Goal: Transaction & Acquisition: Purchase product/service

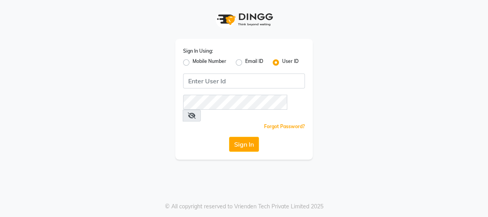
drag, startPoint x: 186, startPoint y: 62, endPoint x: 245, endPoint y: 85, distance: 63.2
click at [193, 62] on label "Mobile Number" at bounding box center [210, 62] width 34 height 9
click at [193, 62] on input "Mobile Number" at bounding box center [195, 60] width 5 height 5
radio input "true"
radio input "false"
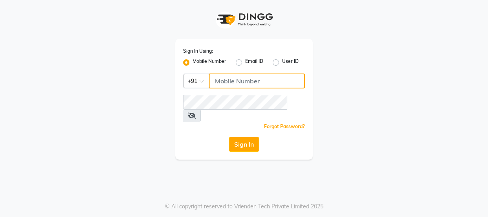
click at [250, 82] on input "Username" at bounding box center [258, 81] width 96 height 15
drag, startPoint x: 216, startPoint y: 81, endPoint x: 263, endPoint y: 80, distance: 46.8
click at [263, 80] on input "8929342203" at bounding box center [258, 81] width 96 height 15
type input "8929342203"
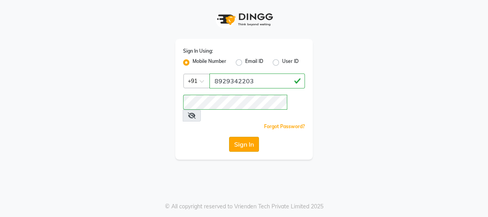
click at [249, 138] on button "Sign In" at bounding box center [244, 144] width 30 height 15
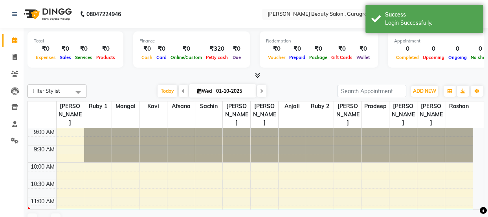
select select "en"
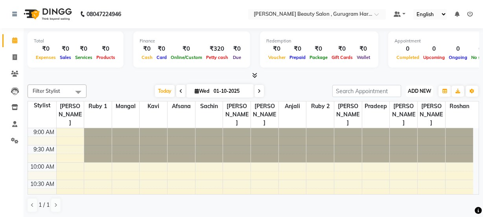
click at [421, 88] on button "ADD NEW Toggle Dropdown" at bounding box center [419, 91] width 27 height 11
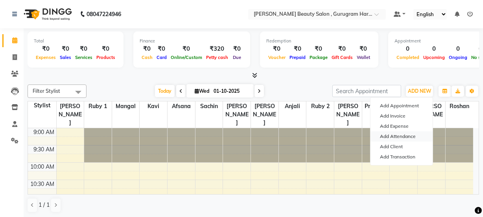
click at [394, 133] on link "Add Attendance" at bounding box center [401, 136] width 62 height 10
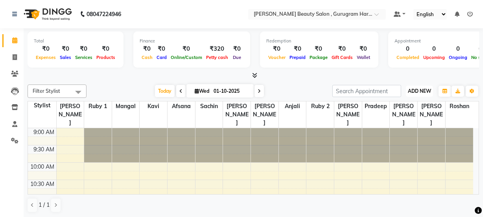
click at [429, 91] on span "ADD NEW" at bounding box center [419, 91] width 23 height 6
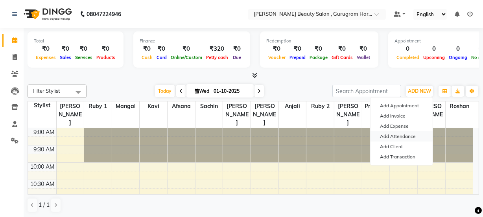
click at [409, 136] on link "Add Attendance" at bounding box center [401, 136] width 62 height 10
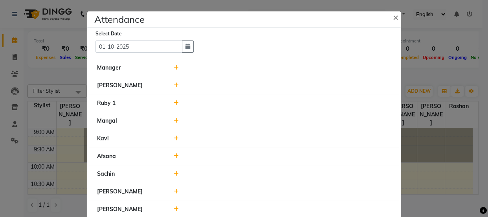
click at [174, 119] on icon at bounding box center [176, 121] width 5 height 6
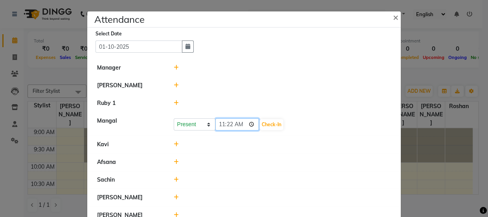
click at [226, 121] on input "11:22" at bounding box center [237, 124] width 44 height 12
type input "11:07"
click at [269, 124] on button "Check-In" at bounding box center [272, 124] width 24 height 11
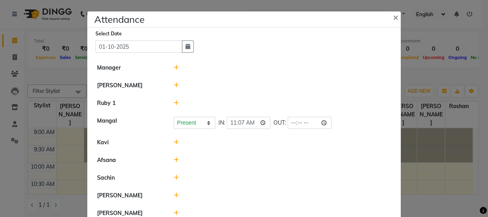
click at [174, 142] on icon at bounding box center [176, 143] width 5 height 6
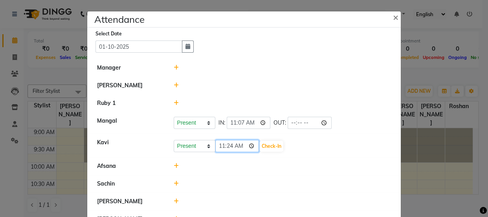
click at [222, 145] on input "11:24" at bounding box center [237, 146] width 44 height 12
type input "10:55"
click at [269, 147] on button "Check-In" at bounding box center [272, 146] width 24 height 11
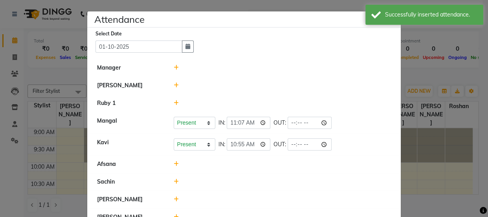
click at [174, 163] on icon at bounding box center [176, 164] width 5 height 6
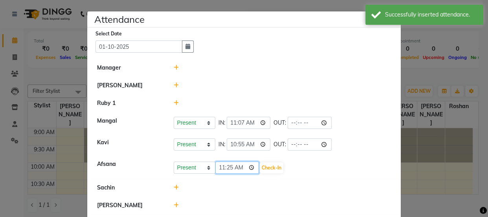
click at [219, 165] on input "11:25" at bounding box center [237, 168] width 44 height 12
type input "10:55"
click at [270, 165] on button "Check-In" at bounding box center [272, 167] width 24 height 11
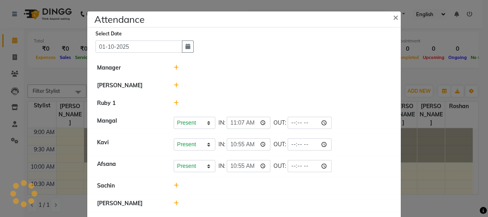
click at [174, 86] on icon at bounding box center [176, 86] width 5 height 6
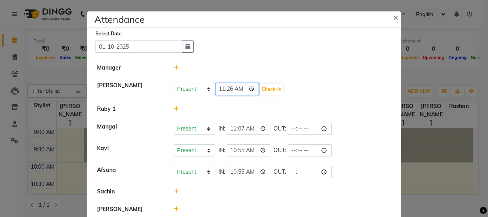
click at [221, 88] on input "11:26" at bounding box center [237, 89] width 44 height 12
type input "10:26"
click at [273, 85] on button "Check-In" at bounding box center [272, 89] width 24 height 11
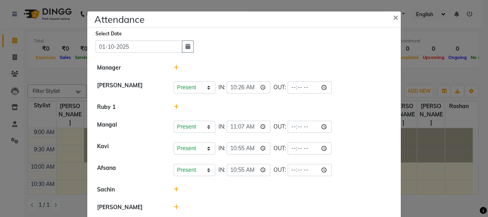
click at [174, 108] on icon at bounding box center [176, 107] width 5 height 6
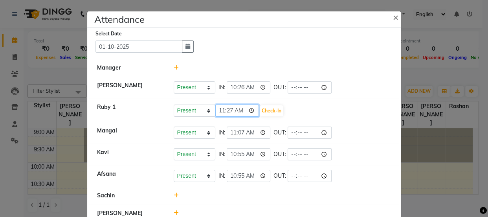
click at [219, 110] on input "11:27" at bounding box center [237, 111] width 44 height 12
type input "10:09"
click at [275, 110] on button "Check-In" at bounding box center [272, 110] width 24 height 11
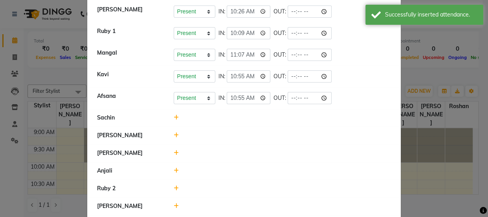
scroll to position [107, 0]
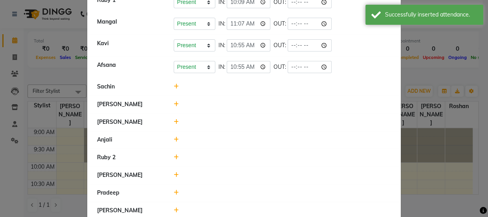
click at [174, 84] on icon at bounding box center [176, 87] width 5 height 6
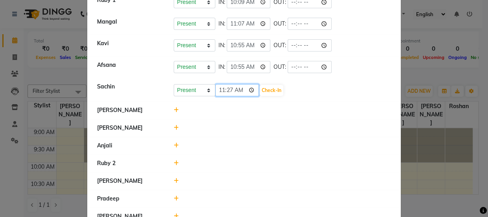
click at [222, 90] on input "11:27" at bounding box center [237, 90] width 44 height 12
type input "10:59"
click at [266, 86] on button "Check-In" at bounding box center [272, 90] width 24 height 11
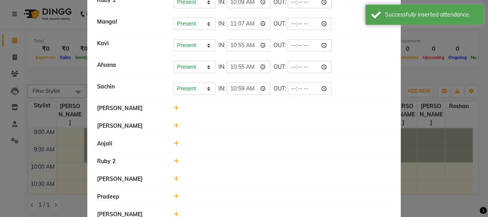
click at [174, 107] on icon at bounding box center [176, 108] width 5 height 6
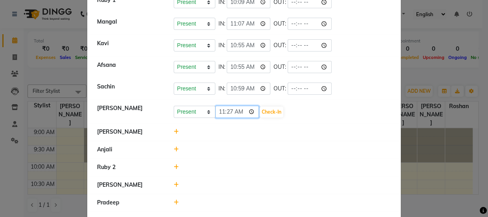
click at [221, 111] on input "11:27" at bounding box center [237, 112] width 44 height 12
type input "10:35"
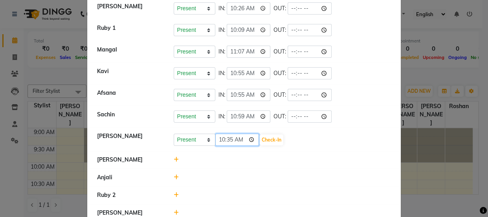
scroll to position [71, 0]
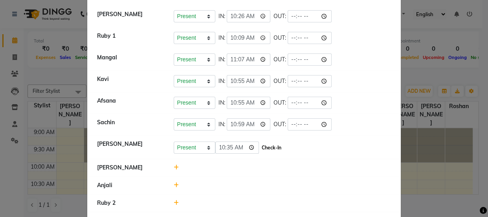
click at [273, 144] on button "Check-In" at bounding box center [272, 147] width 24 height 11
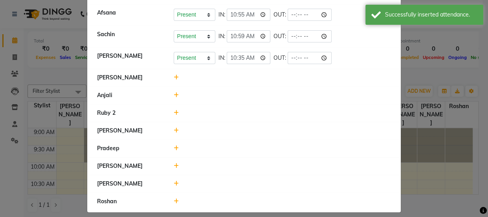
scroll to position [165, 0]
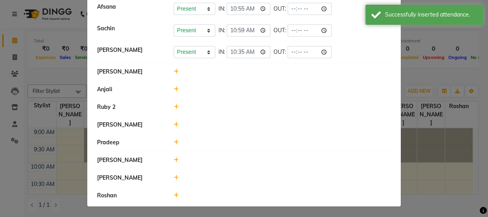
click at [174, 71] on icon at bounding box center [176, 72] width 5 height 6
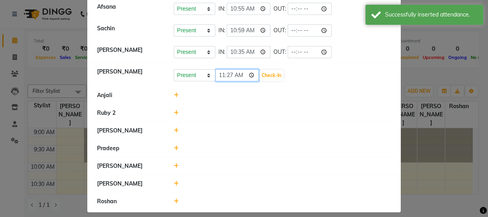
click at [222, 75] on input "11:27" at bounding box center [237, 75] width 44 height 12
type input "10:53"
click at [277, 71] on button "Check-In" at bounding box center [272, 75] width 24 height 11
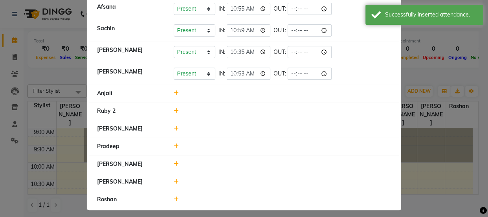
click at [174, 90] on icon at bounding box center [176, 93] width 5 height 6
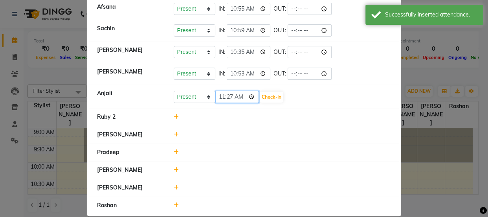
click at [229, 95] on input "11:27" at bounding box center [237, 97] width 44 height 12
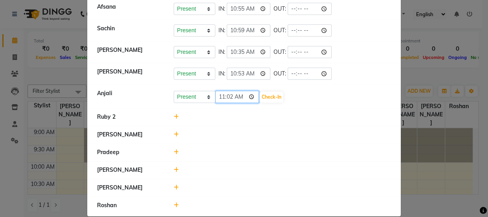
type input "11:20"
click at [269, 94] on button "Check-In" at bounding box center [272, 97] width 24 height 11
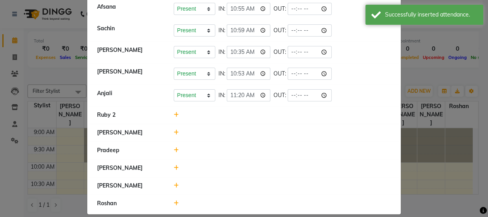
click at [174, 113] on icon at bounding box center [176, 115] width 5 height 6
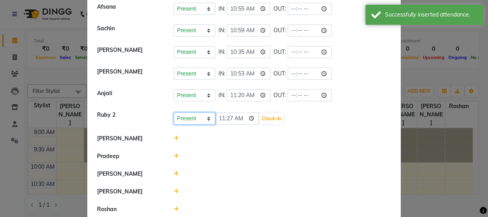
click at [205, 115] on select "Present Absent Late Half Day Weekly Off" at bounding box center [195, 118] width 42 height 12
select select "W"
click at [174, 112] on select "Present Absent Late Half Day Weekly Off" at bounding box center [195, 118] width 42 height 12
click at [222, 117] on button "Save" at bounding box center [223, 118] width 15 height 11
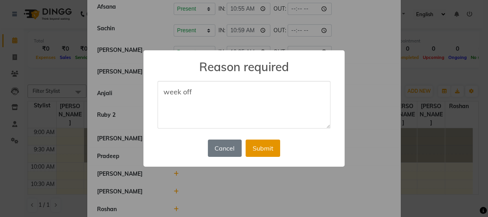
type textarea "week off"
click at [266, 151] on button "Submit" at bounding box center [263, 148] width 35 height 17
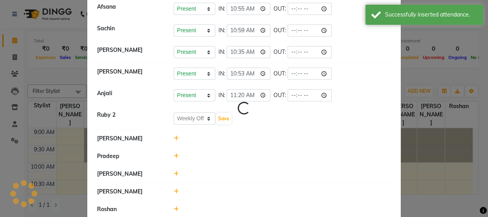
select select "W"
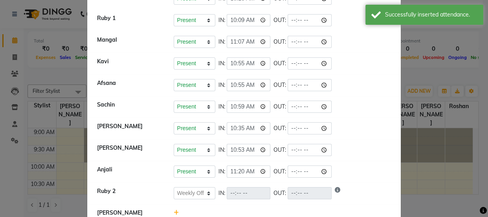
scroll to position [0, 0]
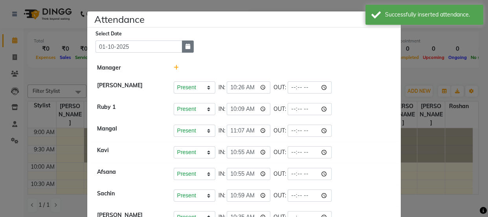
click at [186, 48] on icon "button" at bounding box center [188, 47] width 5 height 6
select select "10"
select select "2025"
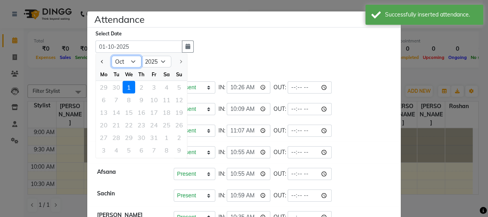
click at [130, 58] on select "Jan Feb Mar Apr May Jun [DATE] Aug Sep Oct" at bounding box center [127, 62] width 30 height 12
select select "9"
click at [112, 56] on select "Jan Feb Mar Apr May Jun [DATE] Aug Sep Oct" at bounding box center [127, 62] width 30 height 12
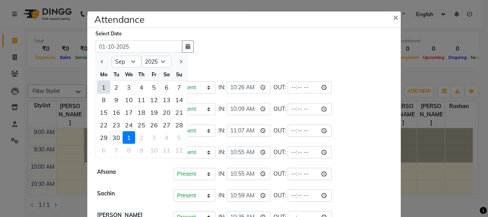
click at [114, 134] on div "30" at bounding box center [116, 137] width 13 height 13
type input "[DATE]"
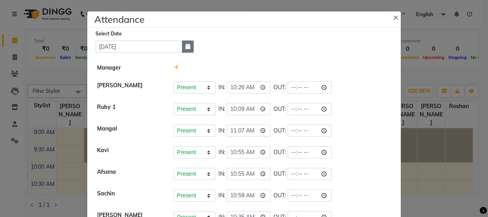
click at [186, 49] on icon "button" at bounding box center [188, 47] width 5 height 6
select select "9"
select select "2025"
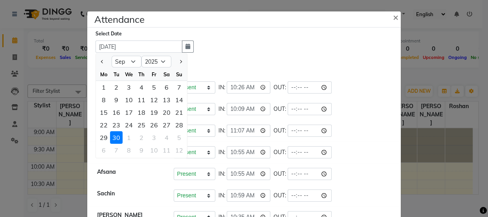
click at [99, 136] on div "29" at bounding box center [104, 137] width 13 height 13
type input "29-09-2025"
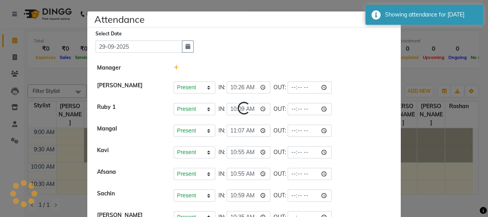
select select "W"
select select "A"
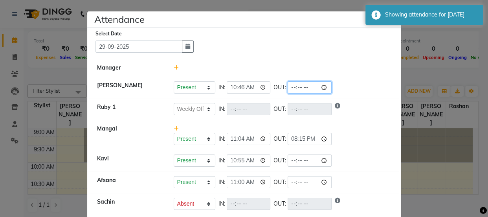
click at [295, 85] on input "time" at bounding box center [310, 87] width 44 height 12
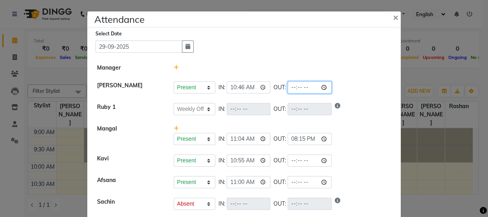
type input "20:50"
click at [384, 87] on div "Present Absent Late Half Day Weekly Off IN: 10:46 OUT: 20:50" at bounding box center [283, 87] width 218 height 12
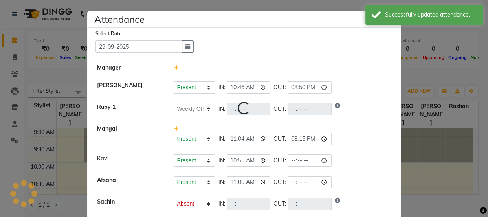
select select "W"
select select "A"
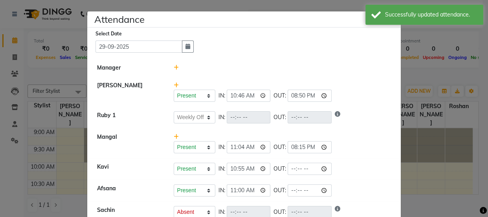
scroll to position [35, 0]
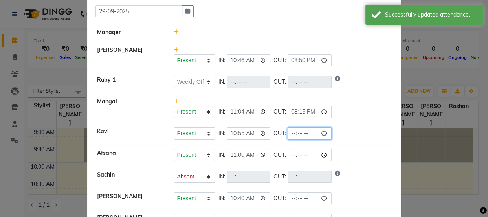
click at [295, 127] on input "time" at bounding box center [310, 133] width 44 height 12
type input "21:30"
click at [362, 118] on div "Present Absent Late Half Day Weekly Off IN: 11:04 OUT: 20:15" at bounding box center [283, 112] width 218 height 12
select select "W"
select select "A"
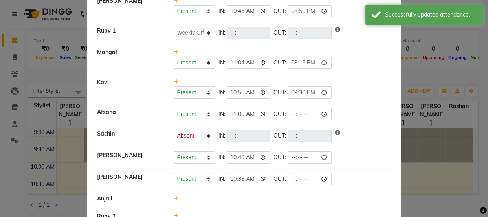
scroll to position [107, 0]
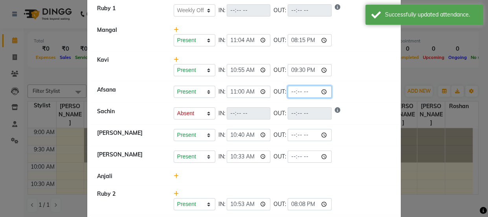
click at [293, 89] on input "time" at bounding box center [310, 92] width 44 height 12
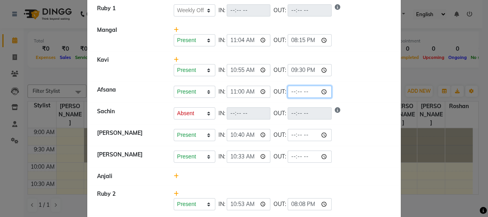
type input "21:30"
click at [353, 83] on li "Afsana Present Absent Late Half Day Weekly Off IN: 11:00 OUT: 21:30" at bounding box center [244, 92] width 310 height 22
select select "W"
select select "A"
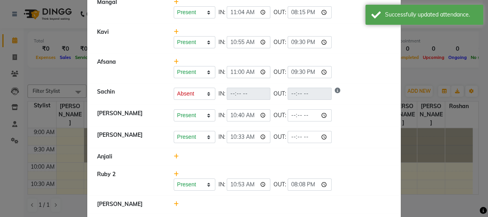
scroll to position [143, 0]
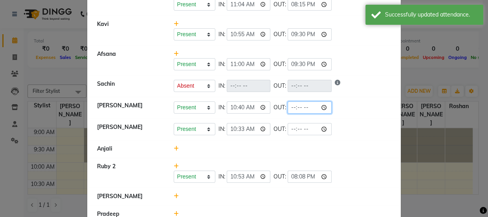
click at [291, 105] on input "time" at bounding box center [310, 107] width 44 height 12
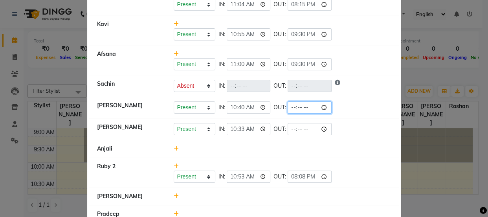
scroll to position [0, 0]
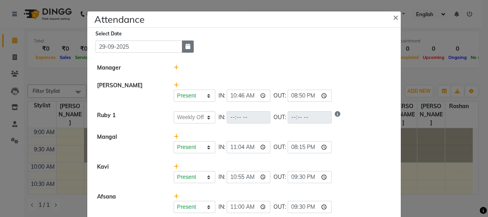
click at [185, 50] on button "button" at bounding box center [188, 47] width 12 height 12
select select "9"
select select "2025"
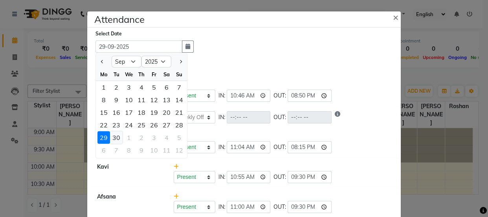
click at [114, 134] on div "30" at bounding box center [116, 137] width 13 height 13
type input "[DATE]"
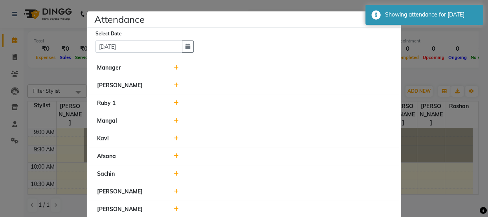
scroll to position [35, 0]
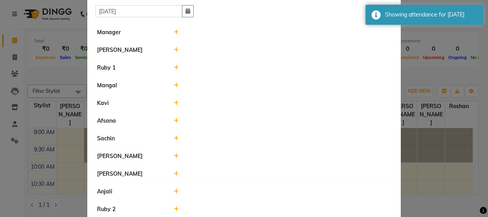
click at [174, 102] on icon at bounding box center [176, 103] width 5 height 6
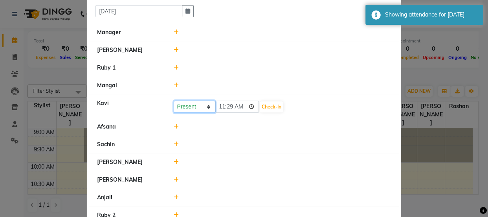
click at [206, 107] on select "Present Absent Late Half Day Weekly Off" at bounding box center [195, 107] width 42 height 12
select select "W"
click at [174, 101] on select "Present Absent Late Half Day Weekly Off" at bounding box center [195, 107] width 42 height 12
click at [217, 104] on button "Save" at bounding box center [223, 106] width 15 height 11
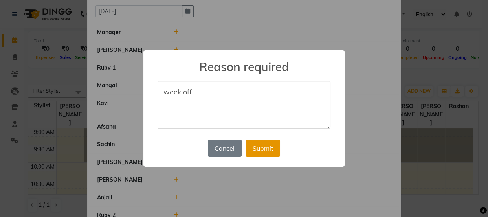
type textarea "week off"
click at [265, 152] on button "Submit" at bounding box center [263, 148] width 35 height 17
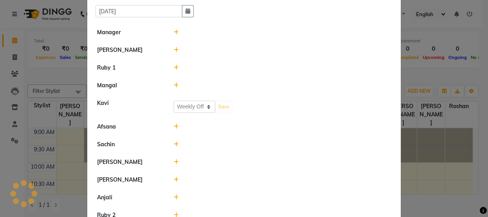
select select "W"
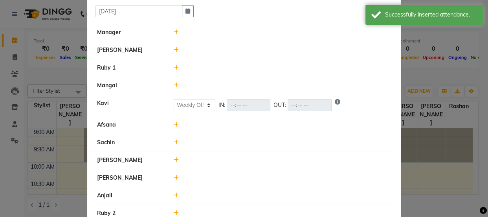
click at [169, 48] on div at bounding box center [283, 50] width 230 height 8
click at [174, 49] on icon at bounding box center [176, 50] width 5 height 6
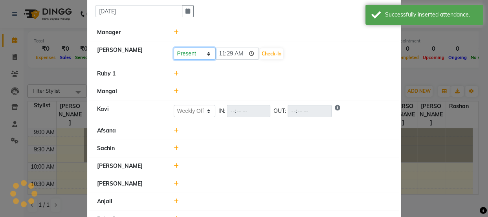
click at [206, 52] on select "Present Absent Late Half Day Weekly Off" at bounding box center [195, 54] width 42 height 12
select select "W"
click at [174, 48] on select "Present Absent Late Half Day Weekly Off" at bounding box center [195, 54] width 42 height 12
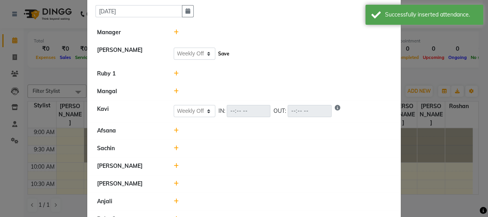
click at [217, 52] on button "Save" at bounding box center [223, 53] width 15 height 11
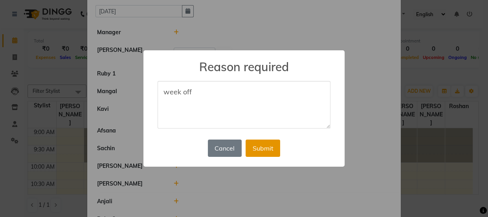
type textarea "week off"
click at [276, 153] on button "Submit" at bounding box center [263, 148] width 35 height 17
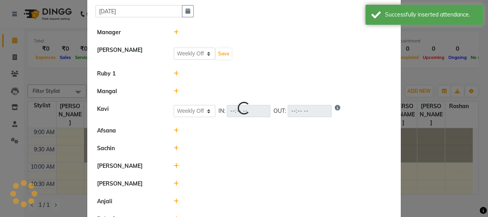
select select "W"
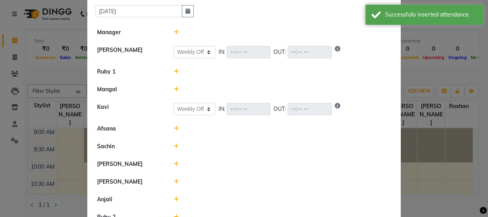
click at [174, 70] on icon at bounding box center [176, 72] width 5 height 6
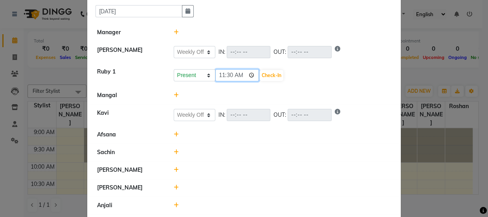
click at [219, 75] on input "11:30" at bounding box center [237, 75] width 44 height 12
type input "10:16"
click at [263, 74] on button "Check-In" at bounding box center [272, 75] width 24 height 11
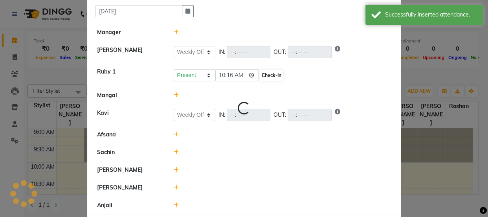
select select "W"
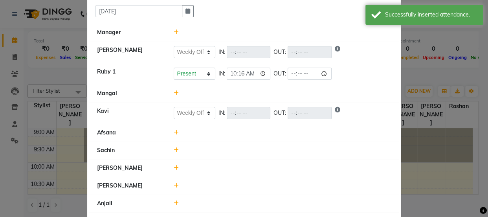
click at [174, 93] on icon at bounding box center [176, 93] width 5 height 6
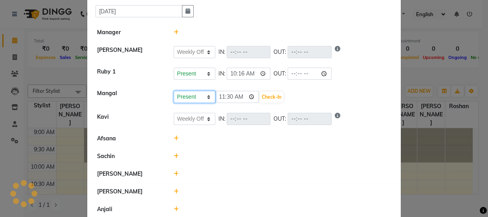
click at [206, 94] on select "Present Absent Late Half Day Weekly Off" at bounding box center [195, 97] width 42 height 12
select select "W"
click at [174, 91] on select "Present Absent Late Half Day Weekly Off" at bounding box center [195, 97] width 42 height 12
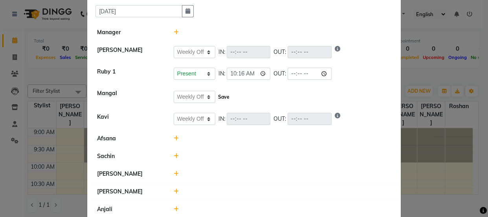
click at [221, 94] on button "Save" at bounding box center [223, 97] width 15 height 11
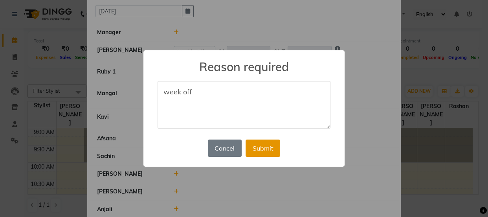
type textarea "week off"
click at [255, 144] on button "Submit" at bounding box center [263, 148] width 35 height 17
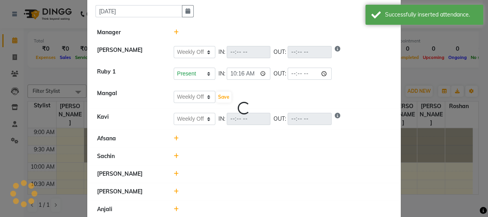
select select "W"
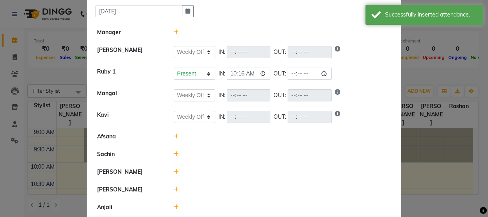
click at [174, 136] on icon at bounding box center [176, 137] width 5 height 6
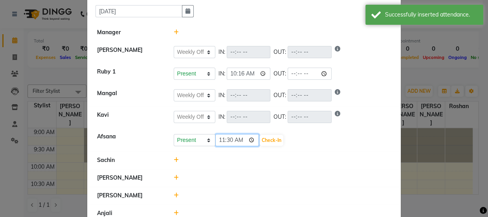
click at [227, 139] on input "11:30" at bounding box center [237, 140] width 44 height 12
type input "11:05"
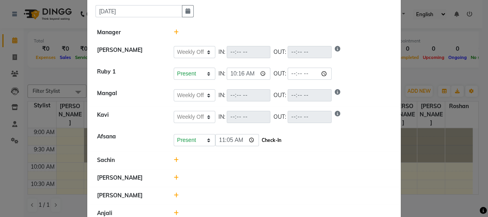
click at [267, 138] on button "Check-In" at bounding box center [272, 140] width 24 height 11
select select "W"
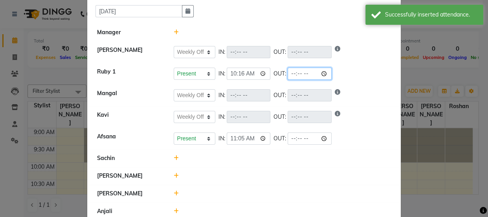
click at [297, 68] on input "time" at bounding box center [310, 74] width 44 height 12
type input "21:00"
click at [291, 138] on input "time" at bounding box center [310, 139] width 44 height 12
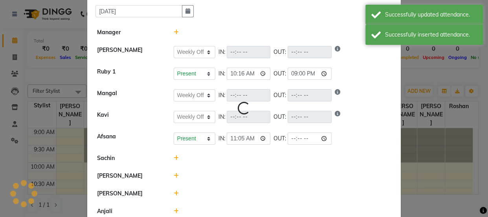
select select "W"
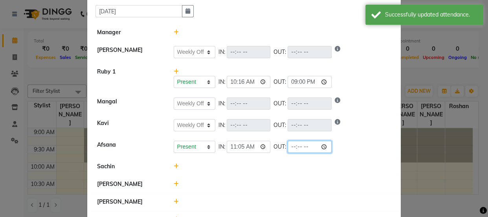
click at [295, 145] on input "time" at bounding box center [310, 147] width 44 height 12
type input "21:00"
click at [357, 141] on div "Present Absent Late Half Day Weekly Off IN: 11:05 OUT: 21:00" at bounding box center [283, 147] width 218 height 12
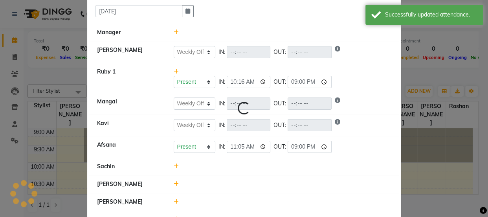
select select "W"
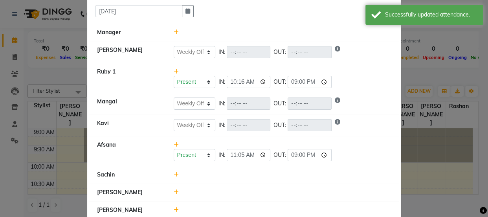
click at [174, 173] on icon at bounding box center [176, 175] width 5 height 6
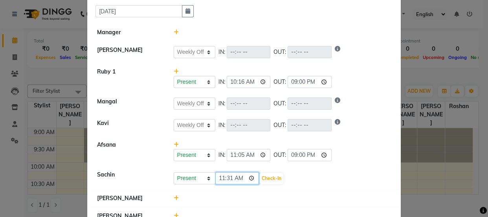
click at [224, 177] on input "11:31" at bounding box center [237, 178] width 44 height 12
click at [221, 176] on input "11:31" at bounding box center [237, 178] width 44 height 12
type input "10:42"
click at [265, 177] on button "Check-In" at bounding box center [272, 178] width 24 height 11
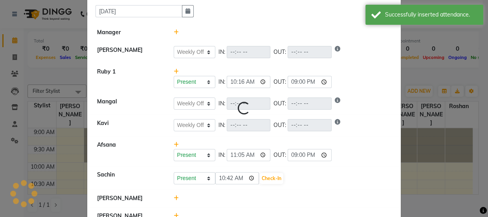
select select "W"
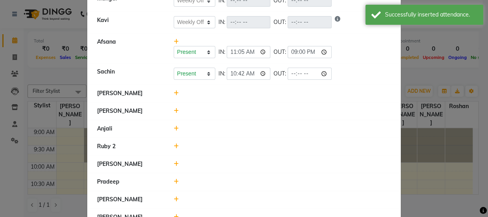
scroll to position [143, 0]
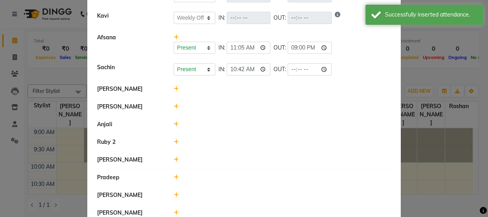
click at [174, 90] on icon at bounding box center [176, 89] width 5 height 6
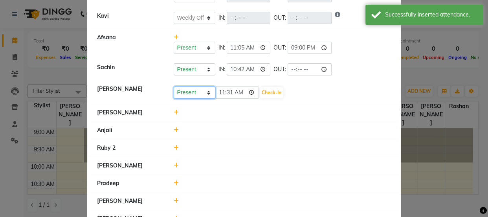
click at [206, 90] on select "Present Absent Late Half Day Weekly Off" at bounding box center [195, 93] width 42 height 12
select select "W"
click at [174, 87] on select "Present Absent Late Half Day Weekly Off" at bounding box center [195, 93] width 42 height 12
click at [216, 94] on button "Save" at bounding box center [223, 92] width 15 height 11
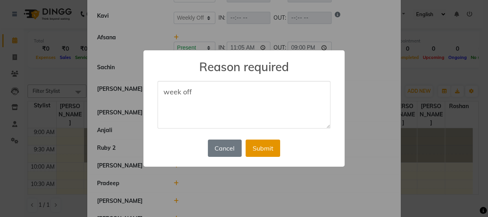
type textarea "week off"
click at [261, 145] on button "Submit" at bounding box center [263, 148] width 35 height 17
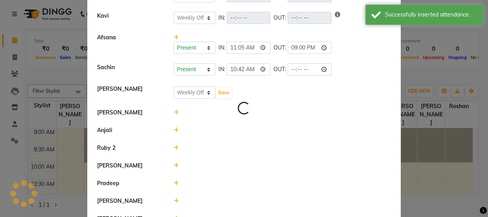
select select "W"
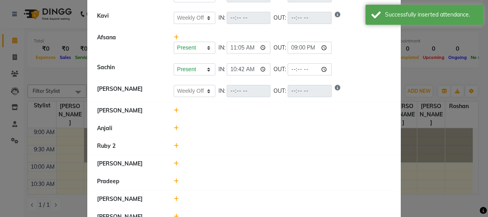
click at [175, 108] on icon at bounding box center [176, 111] width 5 height 6
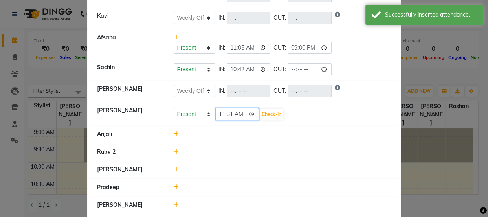
click at [220, 113] on input "11:31" at bounding box center [237, 114] width 44 height 12
type input "10:26"
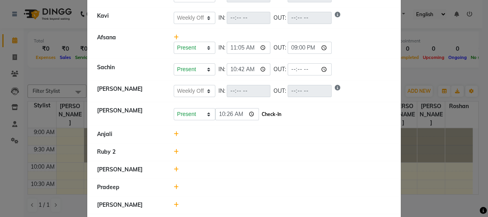
click at [269, 112] on button "Check-In" at bounding box center [272, 114] width 24 height 11
select select "W"
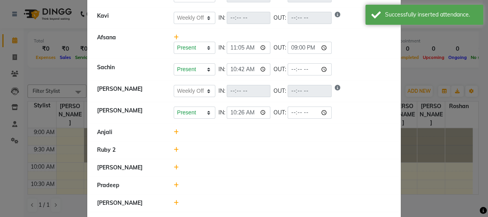
click at [174, 149] on icon at bounding box center [176, 150] width 5 height 6
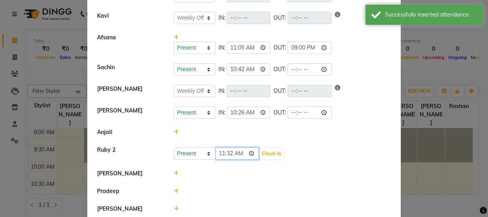
click at [220, 151] on input "11:32" at bounding box center [237, 153] width 44 height 12
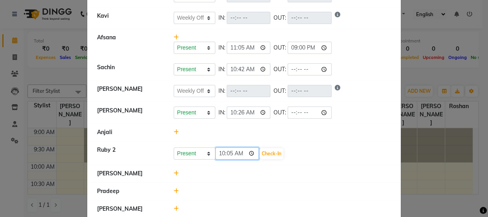
type input "10:58"
click at [271, 151] on button "Check-In" at bounding box center [272, 153] width 24 height 11
select select "W"
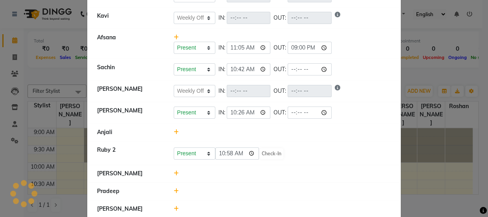
select select "W"
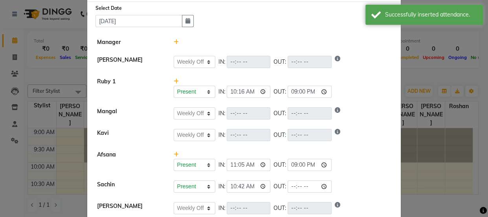
scroll to position [0, 0]
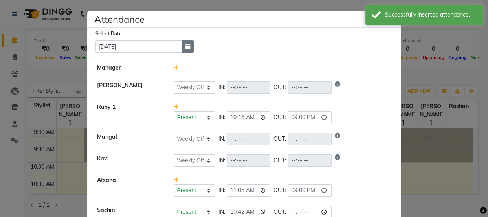
click at [184, 50] on button "button" at bounding box center [188, 47] width 12 height 12
select select "9"
select select "2025"
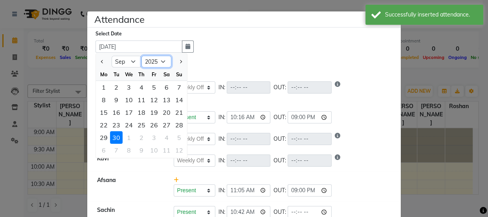
click at [155, 59] on select "2015 2016 2017 2018 2019 2020 2021 2022 2023 2024 2025" at bounding box center [157, 62] width 30 height 12
click at [123, 60] on select "Jan Feb Mar Apr May Jun [DATE] Aug Sep Oct" at bounding box center [127, 62] width 30 height 12
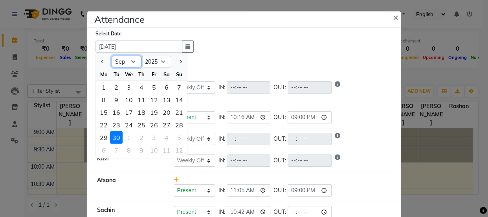
select select "10"
click at [112, 56] on select "Jan Feb Mar Apr May Jun [DATE] Aug Sep Oct" at bounding box center [127, 62] width 30 height 12
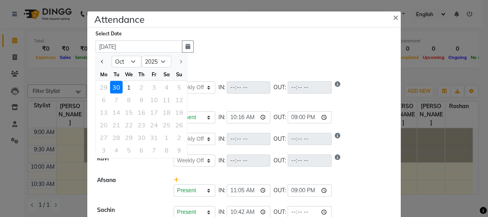
click at [125, 88] on div "1" at bounding box center [129, 87] width 13 height 13
type input "01-10-2025"
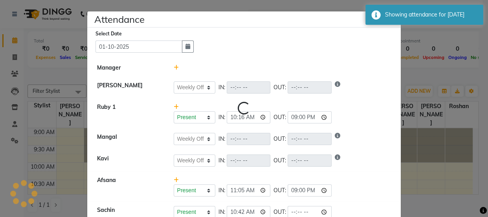
select select "W"
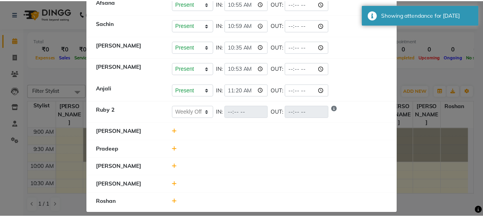
scroll to position [177, 0]
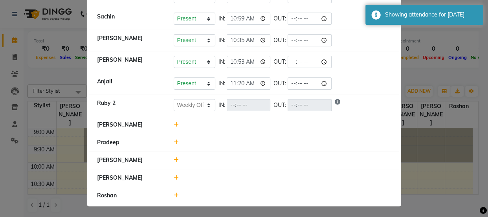
click at [444, 79] on ngb-modal-window "Attendance × Select Date [DATE] Manager [PERSON_NAME] Present Absent Late Half …" at bounding box center [244, 108] width 488 height 217
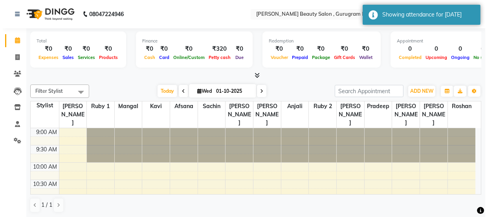
scroll to position [0, 0]
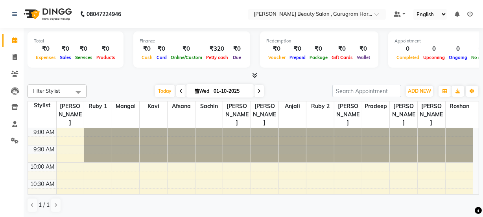
click at [39, 93] on span "Filter Stylist" at bounding box center [47, 91] width 28 height 6
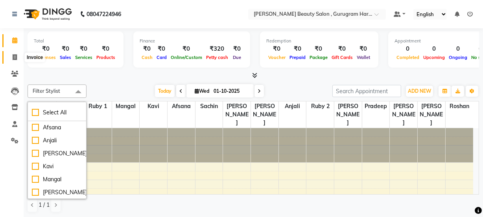
click at [13, 55] on icon at bounding box center [15, 57] width 4 height 6
select select "service"
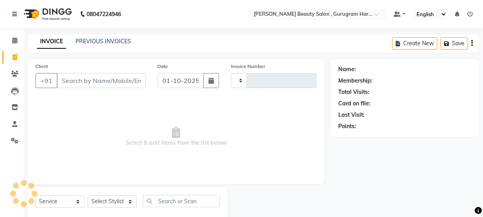
type input "0369"
select select "9017"
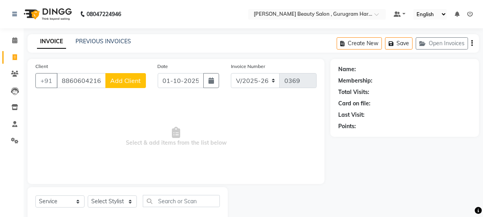
type input "8860604216"
click at [126, 78] on span "Add Client" at bounding box center [125, 81] width 31 height 8
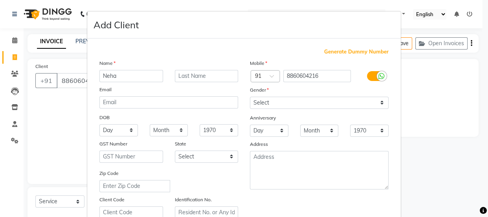
type input "Neha"
click at [217, 78] on input "text" at bounding box center [207, 76] width 64 height 12
type input "[PERSON_NAME]"
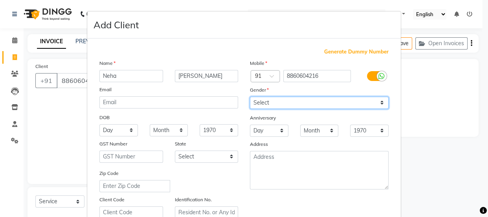
click at [306, 100] on select "Select [DEMOGRAPHIC_DATA] [DEMOGRAPHIC_DATA] Other Prefer Not To Say" at bounding box center [319, 103] width 139 height 12
select select "[DEMOGRAPHIC_DATA]"
click at [250, 97] on select "Select [DEMOGRAPHIC_DATA] [DEMOGRAPHIC_DATA] Other Prefer Not To Say" at bounding box center [319, 103] width 139 height 12
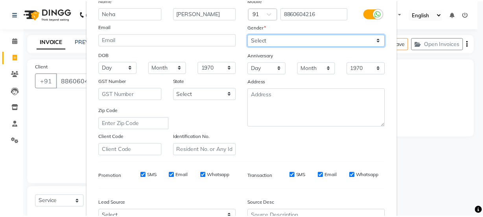
scroll to position [148, 0]
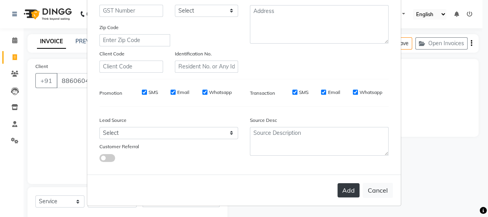
click at [346, 188] on button "Add" at bounding box center [349, 190] width 22 height 14
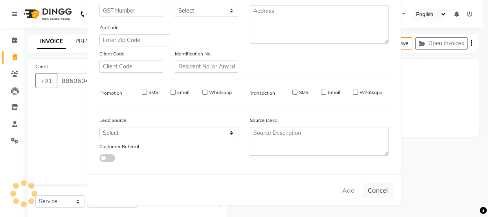
select select
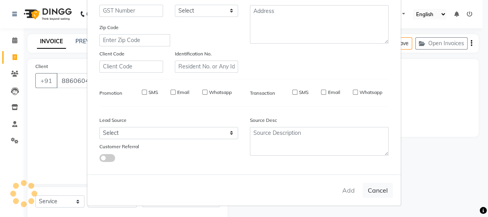
select select
checkbox input "false"
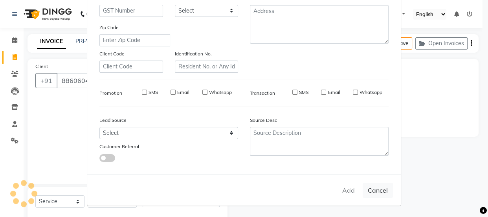
checkbox input "false"
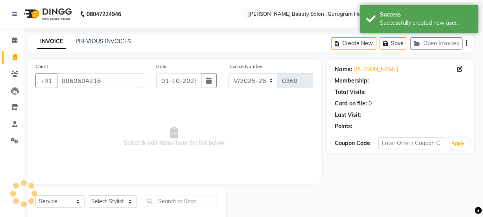
select select "1: Object"
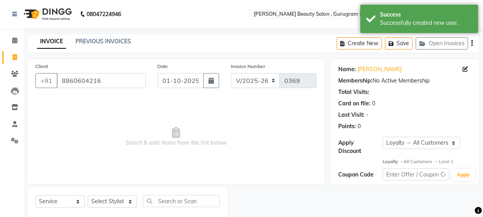
scroll to position [20, 0]
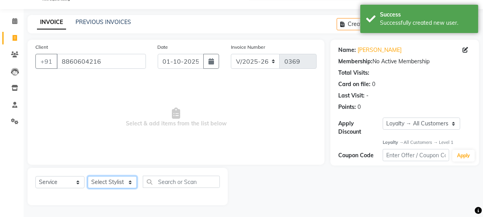
click at [114, 182] on select "Select Stylist [PERSON_NAME] Anjali [PERSON_NAME] Manager [PERSON_NAME] [PERSON…" at bounding box center [112, 182] width 49 height 12
select select "91714"
click at [88, 176] on select "Select Stylist [PERSON_NAME] Anjali [PERSON_NAME] Manager [PERSON_NAME] [PERSON…" at bounding box center [112, 182] width 49 height 12
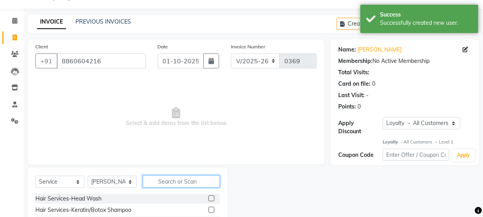
click at [191, 181] on input "text" at bounding box center [181, 181] width 77 height 12
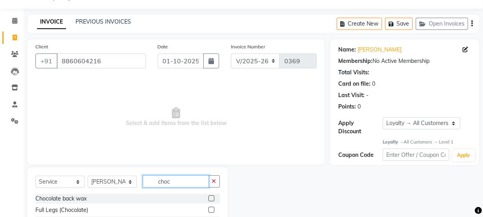
scroll to position [98, 0]
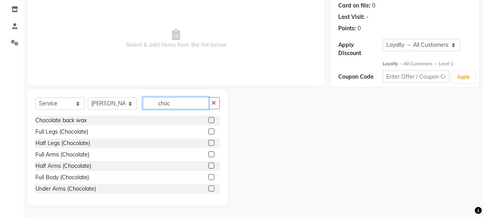
type input "choc"
click at [208, 151] on label at bounding box center [211, 154] width 6 height 6
click at [208, 152] on input "checkbox" at bounding box center [210, 154] width 5 height 5
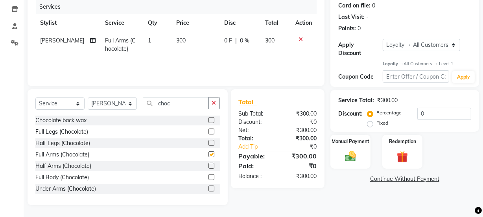
checkbox input "false"
click at [208, 142] on label at bounding box center [211, 143] width 6 height 6
click at [208, 142] on input "checkbox" at bounding box center [210, 143] width 5 height 5
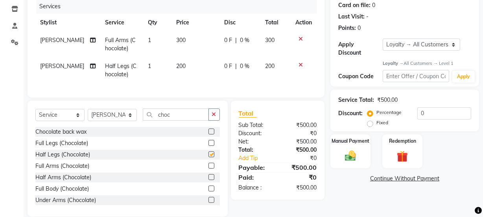
checkbox input "false"
click at [213, 121] on button "button" at bounding box center [213, 115] width 11 height 12
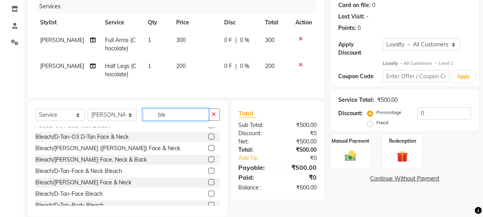
scroll to position [17, 0]
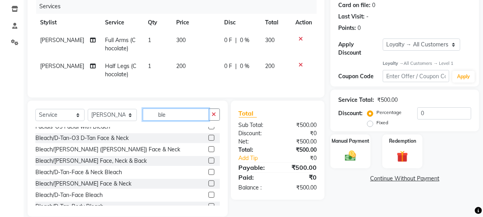
type input "ble"
click at [208, 186] on label at bounding box center [211, 183] width 6 height 6
click at [208, 186] on input "checkbox" at bounding box center [210, 183] width 5 height 5
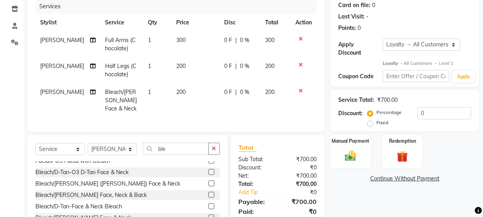
checkbox input "false"
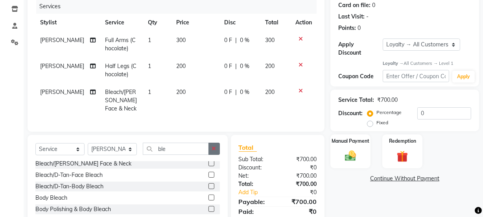
scroll to position [71, 0]
click at [216, 154] on button "button" at bounding box center [213, 149] width 11 height 12
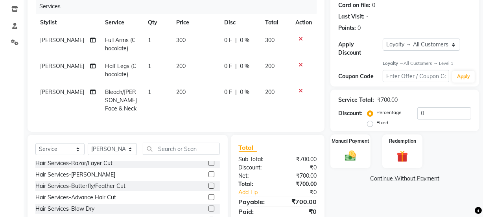
click at [176, 88] on td "200" at bounding box center [195, 100] width 48 height 34
select select "91714"
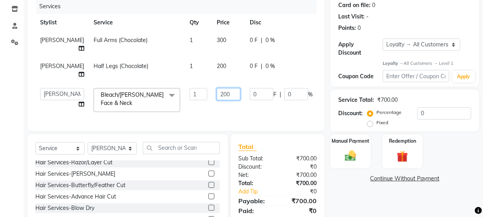
click at [217, 93] on input "200" at bounding box center [229, 94] width 24 height 12
type input "2"
type input "400"
click at [212, 113] on td "400" at bounding box center [228, 99] width 33 height 33
select select "91714"
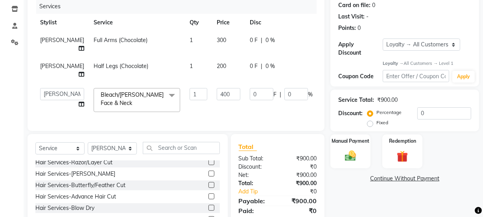
scroll to position [149, 0]
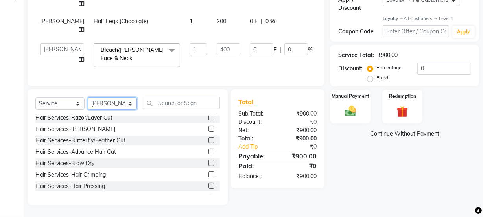
click at [130, 103] on select "Select Stylist [PERSON_NAME] Anjali [PERSON_NAME] Manager [PERSON_NAME] [PERSON…" at bounding box center [112, 104] width 49 height 12
select select "91700"
click at [88, 98] on select "Select Stylist [PERSON_NAME] Anjali [PERSON_NAME] Manager [PERSON_NAME] [PERSON…" at bounding box center [112, 104] width 49 height 12
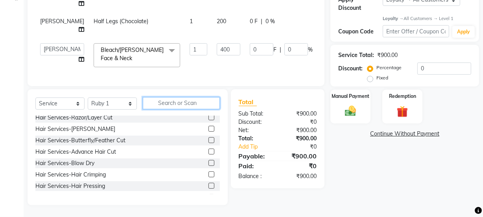
click at [175, 102] on input "text" at bounding box center [181, 103] width 77 height 12
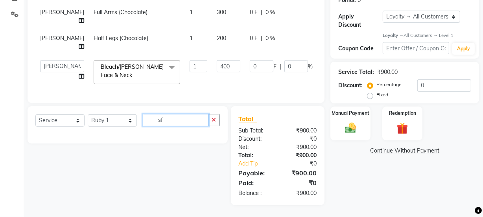
scroll to position [131, 0]
type input "s"
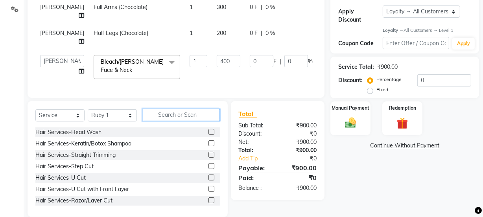
scroll to position [149, 0]
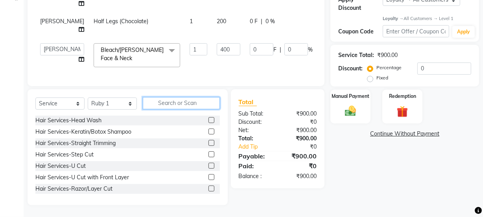
type input "f"
type input "y"
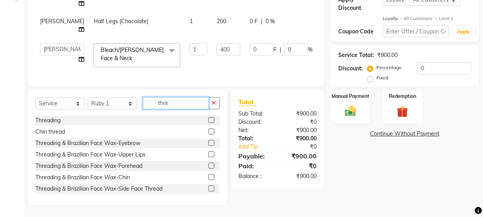
type input "thre"
click at [208, 118] on label at bounding box center [211, 120] width 6 height 6
click at [208, 118] on input "checkbox" at bounding box center [210, 120] width 5 height 5
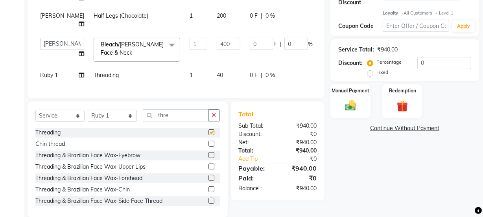
checkbox input "false"
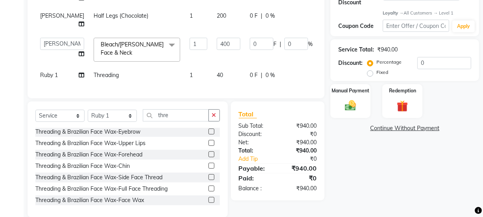
scroll to position [35, 0]
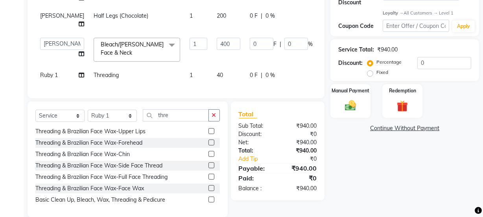
click at [208, 168] on label at bounding box center [211, 165] width 6 height 6
click at [208, 168] on input "checkbox" at bounding box center [210, 165] width 5 height 5
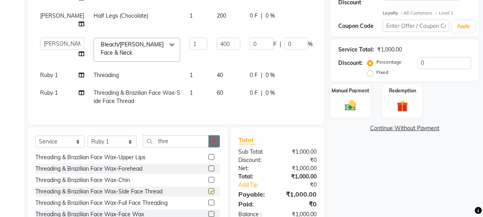
checkbox input "false"
click at [215, 144] on icon "button" at bounding box center [214, 141] width 4 height 6
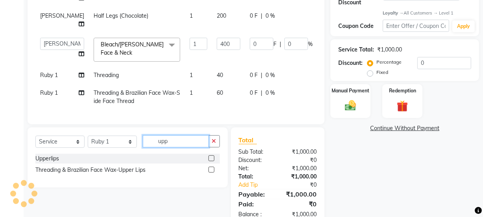
scroll to position [0, 0]
type input "upp"
click at [212, 173] on label at bounding box center [211, 170] width 6 height 6
click at [212, 173] on input "checkbox" at bounding box center [210, 170] width 5 height 5
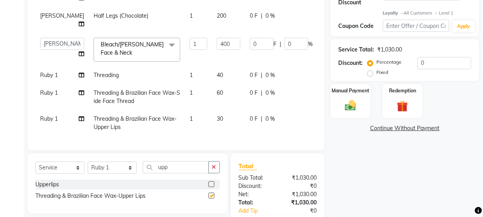
checkbox input "false"
click at [344, 106] on img at bounding box center [350, 105] width 19 height 13
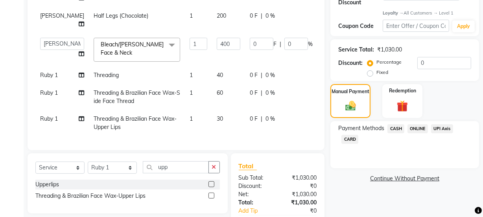
click at [413, 128] on span "ONLINE" at bounding box center [417, 128] width 20 height 9
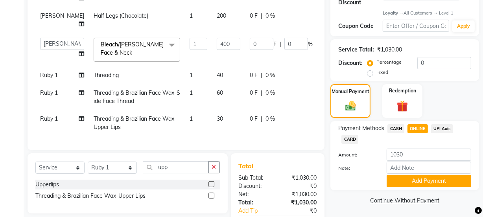
scroll to position [199, 0]
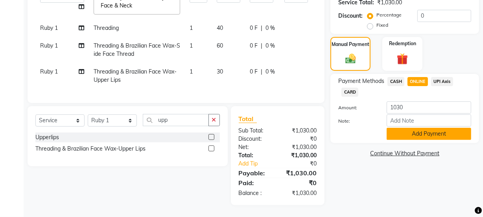
click at [413, 131] on button "Add Payment" at bounding box center [429, 134] width 85 height 12
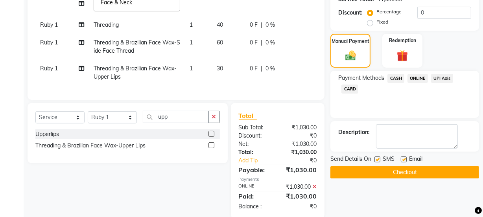
scroll to position [279, 0]
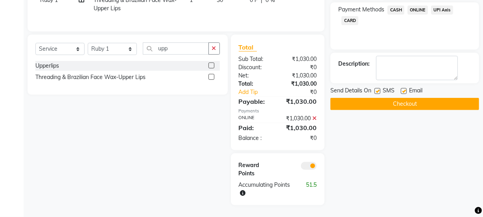
click at [404, 88] on label at bounding box center [404, 91] width 6 height 6
click at [404, 89] on input "checkbox" at bounding box center [403, 91] width 5 height 5
checkbox input "false"
click at [400, 98] on button "Checkout" at bounding box center [404, 104] width 149 height 12
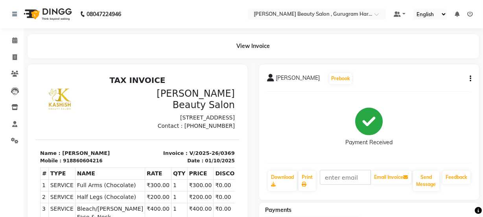
click at [398, 88] on div "[PERSON_NAME] Prebook Payment Received Download Print Email Invoice Send Messag…" at bounding box center [369, 131] width 220 height 135
click at [14, 56] on icon at bounding box center [15, 57] width 4 height 6
select select "service"
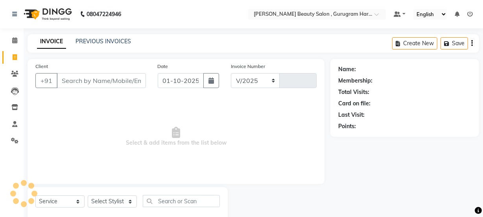
select select "9017"
type input "0370"
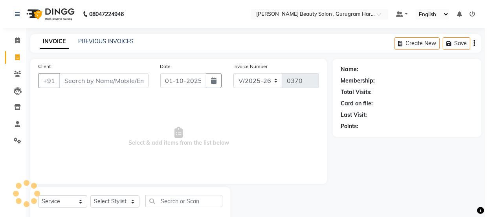
scroll to position [20, 0]
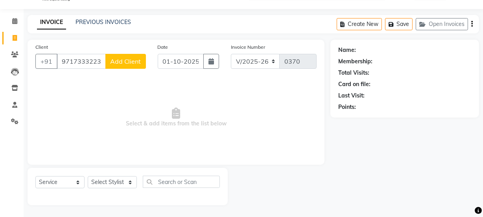
type input "9717333223"
click at [118, 60] on span "Add Client" at bounding box center [125, 61] width 31 height 8
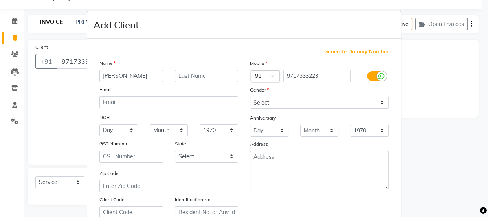
type input "[PERSON_NAME]"
click at [207, 78] on input "text" at bounding box center [207, 76] width 64 height 12
type input "Arora"
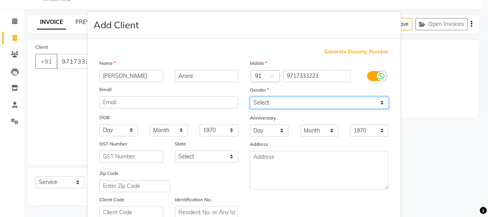
drag, startPoint x: 296, startPoint y: 100, endPoint x: 294, endPoint y: 106, distance: 5.8
click at [295, 100] on select "Select [DEMOGRAPHIC_DATA] [DEMOGRAPHIC_DATA] Other Prefer Not To Say" at bounding box center [319, 103] width 139 height 12
select select "[DEMOGRAPHIC_DATA]"
click at [250, 97] on select "Select [DEMOGRAPHIC_DATA] [DEMOGRAPHIC_DATA] Other Prefer Not To Say" at bounding box center [319, 103] width 139 height 12
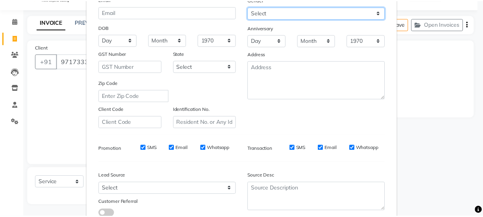
scroll to position [148, 0]
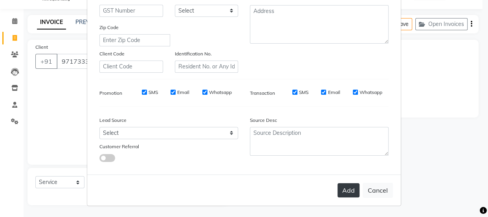
click at [344, 185] on button "Add" at bounding box center [349, 190] width 22 height 14
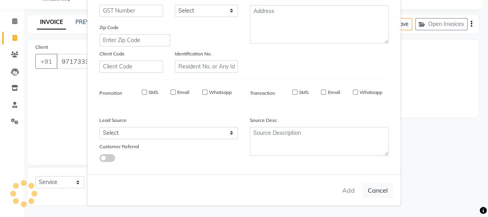
select select
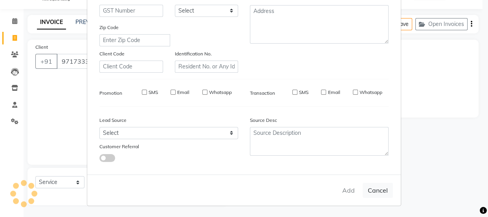
select select
checkbox input "false"
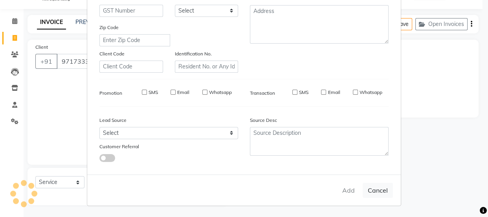
checkbox input "false"
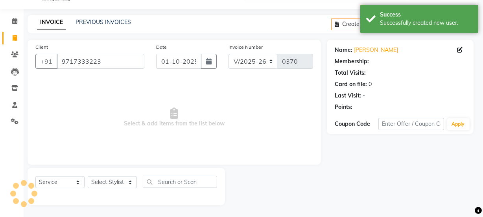
select select "1: Object"
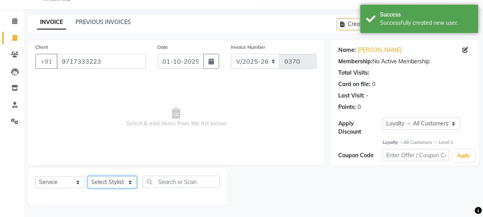
click at [101, 188] on select "Select Stylist [PERSON_NAME] Anjali [PERSON_NAME] Manager [PERSON_NAME] [PERSON…" at bounding box center [112, 182] width 49 height 12
select select "91716"
click at [88, 176] on select "Select Stylist [PERSON_NAME] Anjali [PERSON_NAME] Manager [PERSON_NAME] [PERSON…" at bounding box center [112, 182] width 49 height 12
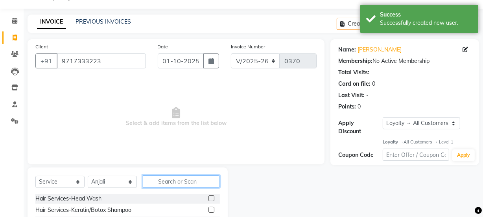
click at [186, 179] on input "text" at bounding box center [181, 181] width 77 height 12
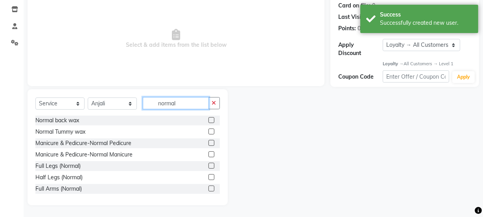
type input "normal"
click at [209, 175] on div at bounding box center [213, 178] width 11 height 10
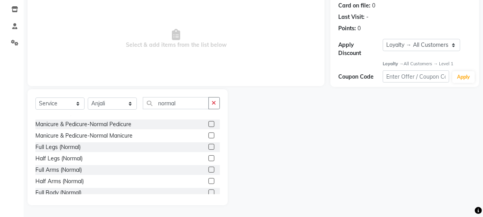
scroll to position [35, 0]
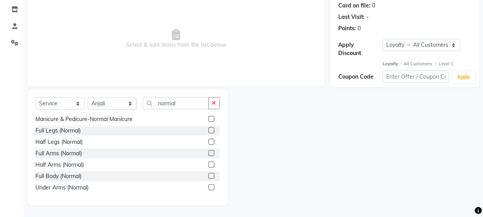
click at [208, 151] on label at bounding box center [211, 153] width 6 height 6
click at [208, 151] on input "checkbox" at bounding box center [210, 153] width 5 height 5
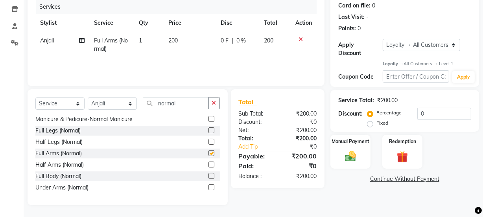
checkbox input "false"
click at [208, 140] on label at bounding box center [211, 142] width 6 height 6
click at [208, 140] on input "checkbox" at bounding box center [210, 142] width 5 height 5
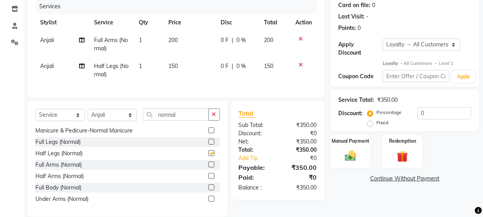
checkbox input "false"
click at [217, 116] on div "Select Service Product Membership Package Voucher Prepaid Gift Card Select Styl…" at bounding box center [128, 159] width 200 height 116
click at [214, 117] on icon "button" at bounding box center [214, 115] width 4 height 6
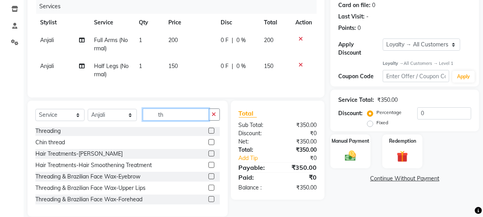
scroll to position [0, 0]
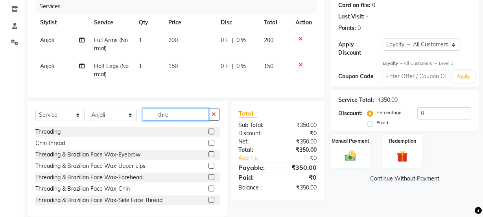
type input "thre"
click at [208, 134] on label at bounding box center [211, 132] width 6 height 6
click at [208, 134] on input "checkbox" at bounding box center [210, 131] width 5 height 5
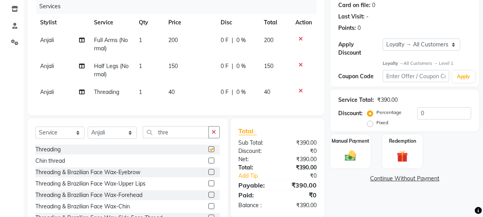
checkbox input "false"
click at [215, 135] on icon "button" at bounding box center [214, 132] width 4 height 6
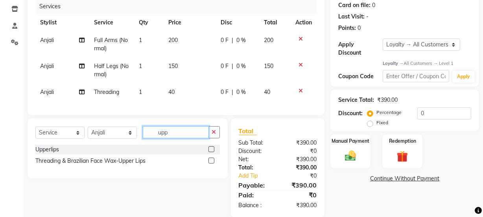
type input "upp"
click at [212, 152] on label at bounding box center [211, 149] width 6 height 6
click at [212, 152] on input "checkbox" at bounding box center [210, 149] width 5 height 5
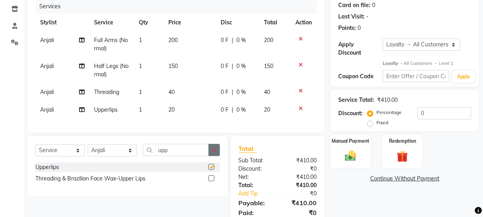
checkbox input "false"
click at [212, 153] on icon "button" at bounding box center [214, 150] width 4 height 6
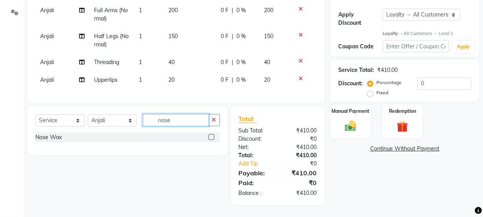
scroll to position [26, 0]
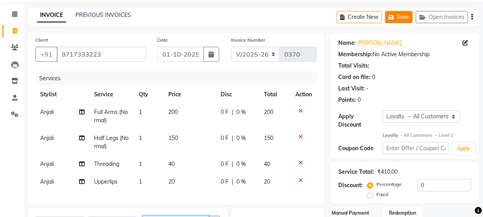
type input "nose"
click at [401, 18] on button "Save" at bounding box center [399, 17] width 28 height 12
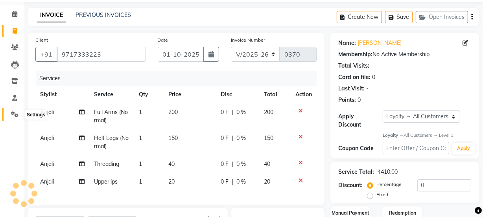
click at [14, 114] on icon at bounding box center [14, 114] width 7 height 6
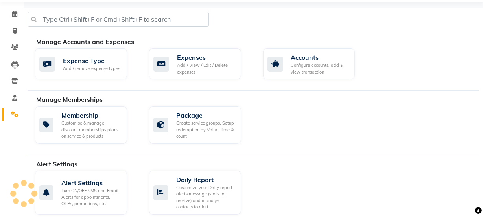
scroll to position [169, 0]
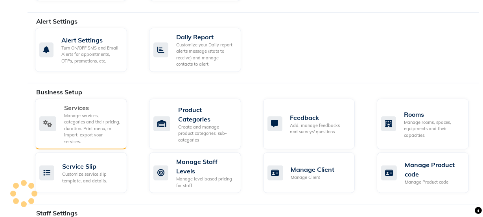
click at [84, 121] on div "Manage services, categories and their pricing, duration. Print menu, or import,…" at bounding box center [92, 128] width 57 height 33
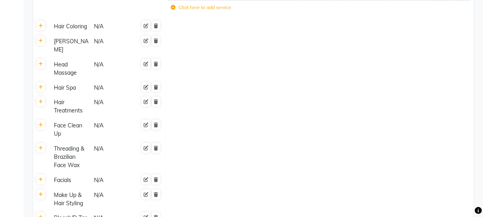
scroll to position [536, 0]
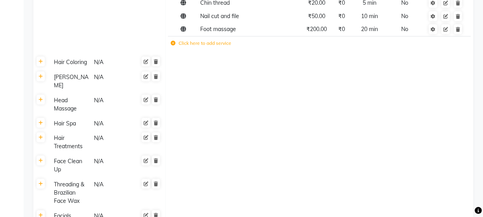
click at [200, 44] on label "Click here to add service" at bounding box center [201, 43] width 61 height 7
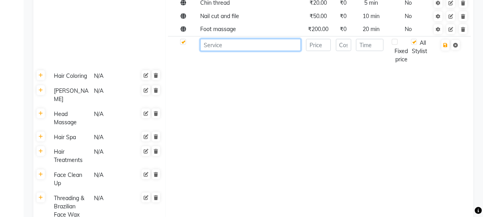
click at [228, 49] on input at bounding box center [250, 45] width 101 height 12
type input "Nose Cleaning"
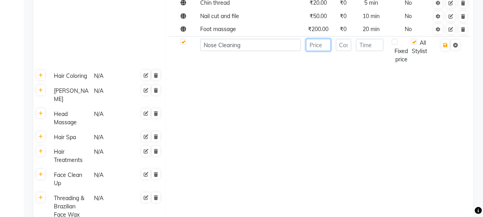
click at [320, 45] on input "number" at bounding box center [318, 45] width 25 height 12
type input "100"
click at [374, 44] on input "number" at bounding box center [369, 45] width 27 height 12
type input "10"
click at [445, 51] on td at bounding box center [451, 51] width 40 height 30
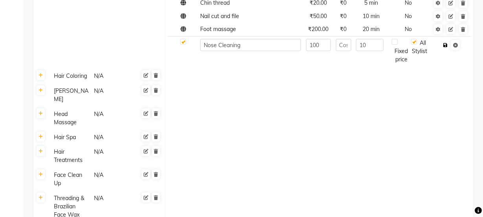
click at [447, 43] on icon "button" at bounding box center [445, 45] width 4 height 5
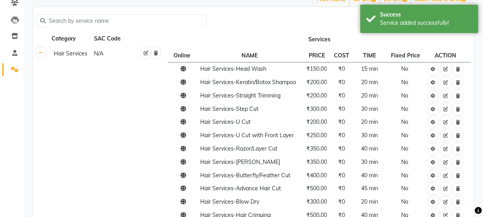
scroll to position [0, 0]
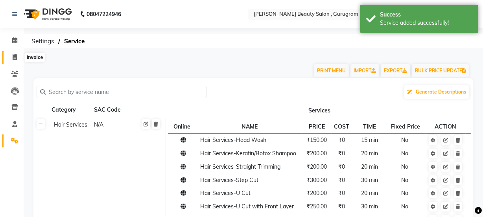
click at [17, 58] on icon at bounding box center [15, 57] width 4 height 6
select select "9017"
select select "service"
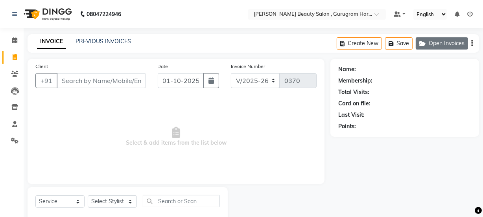
click at [429, 38] on button "Open Invoices" at bounding box center [442, 43] width 52 height 12
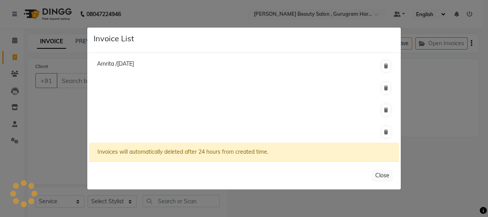
click at [454, 64] on ngb-modal-window "Invoice List Amrita /[DATE] Invoices will automatically deleted after 24 hours …" at bounding box center [244, 108] width 488 height 217
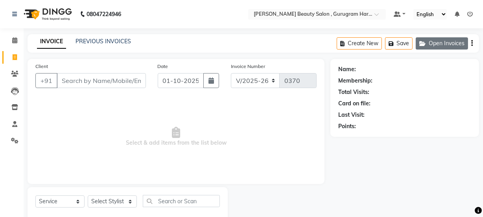
click at [440, 42] on button "Open Invoices" at bounding box center [442, 43] width 52 height 12
click at [400, 43] on button "Save" at bounding box center [399, 43] width 28 height 12
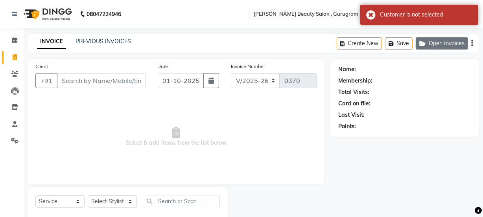
click at [436, 37] on button "Open Invoices" at bounding box center [442, 43] width 52 height 12
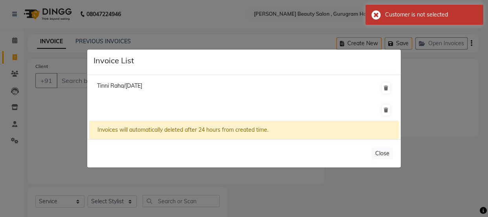
click at [453, 105] on ngb-modal-window "Invoice List Tinni Raha/[DATE] Invoices will automatically deleted after 24 hou…" at bounding box center [244, 108] width 488 height 217
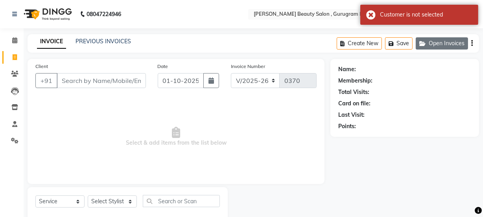
click at [437, 42] on button "Open Invoices" at bounding box center [442, 43] width 52 height 12
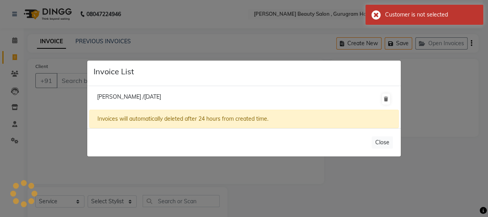
click at [488, 144] on ngb-modal-window "Invoice List [PERSON_NAME] /[DATE] Invoices will automatically deleted after 24…" at bounding box center [244, 108] width 488 height 217
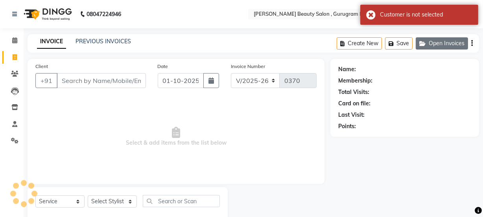
click at [431, 40] on button "Open Invoices" at bounding box center [442, 43] width 52 height 12
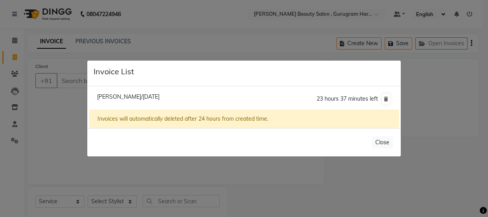
click at [311, 99] on li "[PERSON_NAME]/[DATE] 23 hours 37 minutes left" at bounding box center [244, 99] width 310 height 22
click at [160, 99] on span "[PERSON_NAME]/[DATE]" at bounding box center [128, 96] width 63 height 7
type input "9717333223"
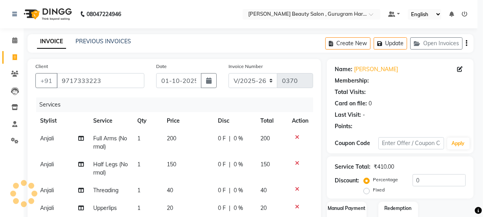
select select "1: Object"
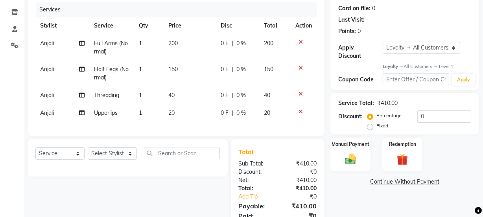
scroll to position [134, 0]
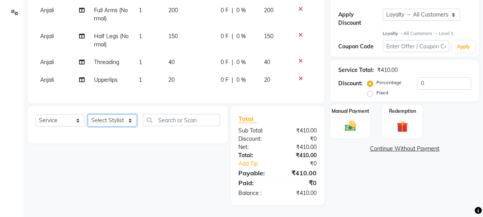
drag, startPoint x: 127, startPoint y: 116, endPoint x: 118, endPoint y: 114, distance: 8.5
click at [126, 116] on select "Select Stylist [PERSON_NAME] Anjali [PERSON_NAME] Manager [PERSON_NAME] [PERSON…" at bounding box center [112, 120] width 49 height 12
select select "91716"
click at [88, 114] on select "Select Stylist [PERSON_NAME] Anjali [PERSON_NAME] Manager [PERSON_NAME] [PERSON…" at bounding box center [112, 120] width 49 height 12
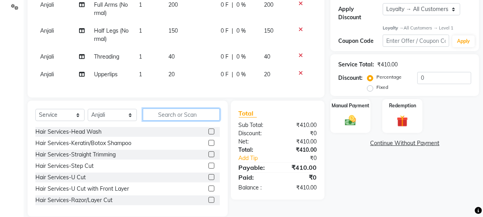
click at [184, 119] on input "text" at bounding box center [181, 115] width 77 height 12
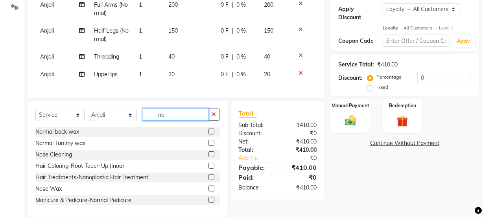
type input "no"
click at [208, 157] on label at bounding box center [211, 154] width 6 height 6
click at [208, 157] on input "checkbox" at bounding box center [210, 154] width 5 height 5
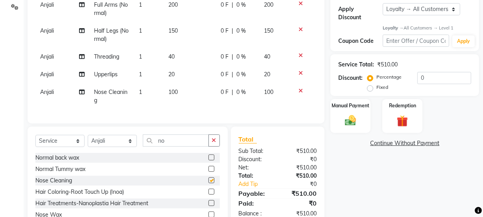
checkbox input "false"
click at [356, 121] on img at bounding box center [350, 120] width 19 height 13
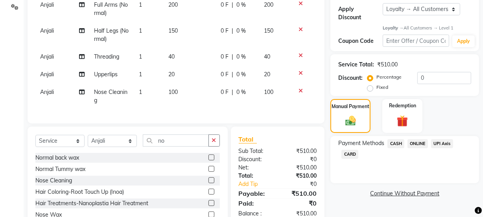
click at [376, 88] on label "Fixed" at bounding box center [382, 87] width 12 height 7
click at [371, 88] on input "Fixed" at bounding box center [372, 88] width 6 height 6
radio input "true"
click at [433, 75] on input "0" at bounding box center [444, 78] width 54 height 12
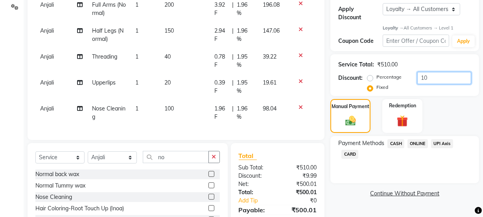
scroll to position [193, 0]
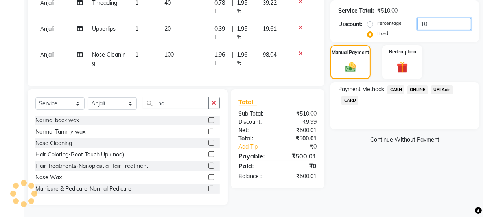
type input "10"
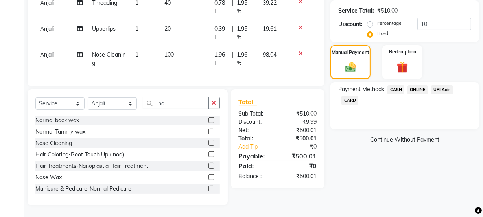
click at [419, 85] on span "ONLINE" at bounding box center [417, 89] width 20 height 9
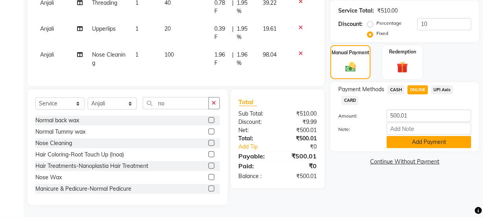
click at [415, 136] on button "Add Payment" at bounding box center [429, 142] width 85 height 12
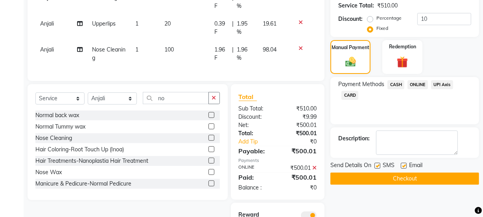
scroll to position [248, 0]
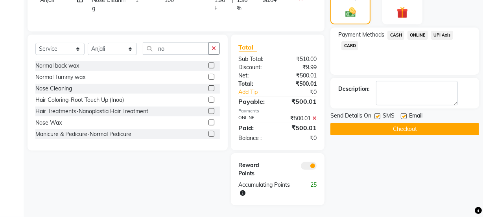
click at [403, 113] on label at bounding box center [404, 116] width 6 height 6
click at [403, 114] on input "checkbox" at bounding box center [403, 116] width 5 height 5
checkbox input "false"
click at [402, 124] on button "Checkout" at bounding box center [404, 129] width 149 height 12
